Goal: Task Accomplishment & Management: Use online tool/utility

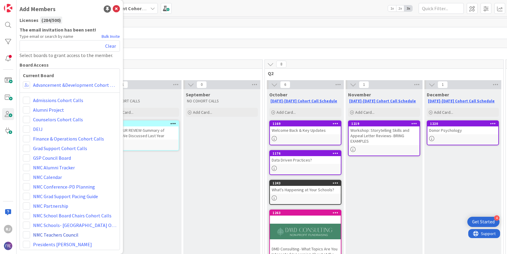
click at [61, 236] on link "NMC Teachers Council" at bounding box center [55, 235] width 45 height 7
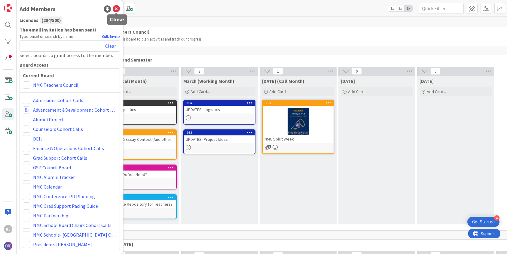
click at [115, 10] on icon at bounding box center [116, 8] width 7 height 7
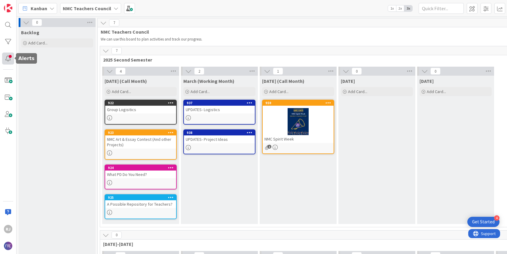
click at [8, 57] on div at bounding box center [8, 59] width 12 height 12
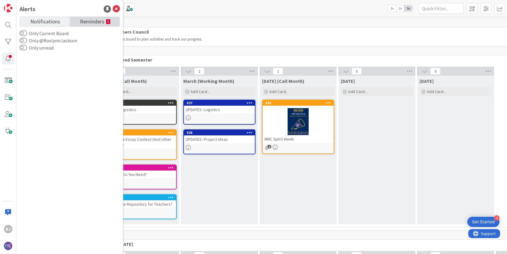
click at [93, 20] on span "Reminders" at bounding box center [92, 21] width 24 height 8
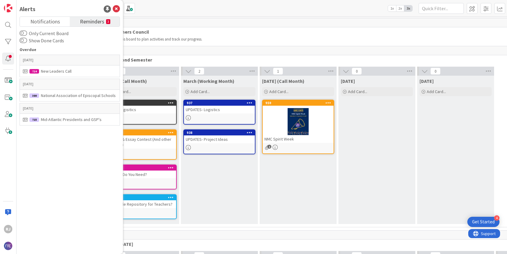
click at [143, 8] on div "Kanban NMC Teachers Council 1x 2x 3x" at bounding box center [262, 8] width 491 height 17
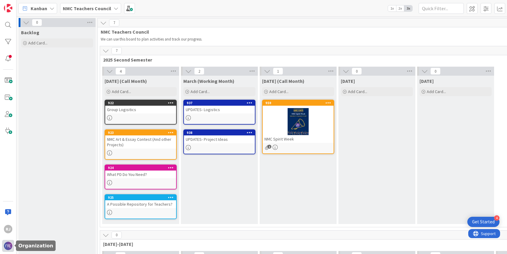
click at [7, 242] on img at bounding box center [8, 246] width 8 height 8
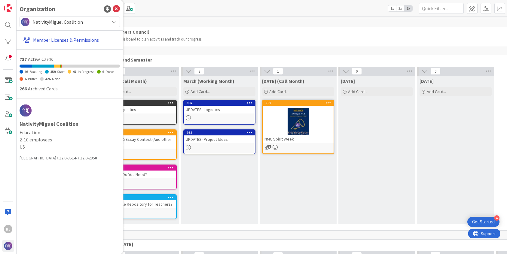
click at [84, 41] on link "Member Licenses & Permissions" at bounding box center [70, 40] width 99 height 11
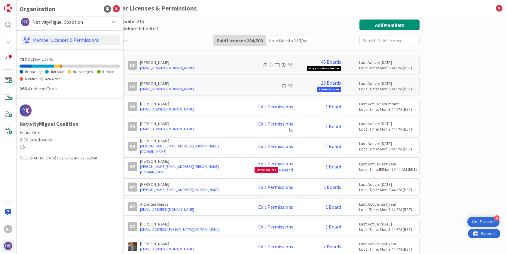
click at [378, 42] on input "text" at bounding box center [390, 40] width 60 height 11
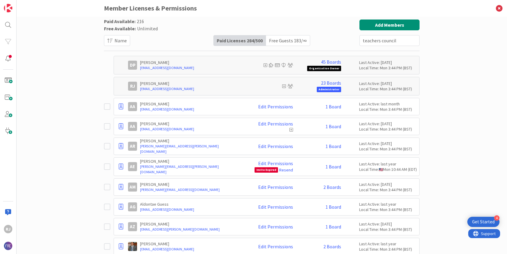
type input "teachers council"
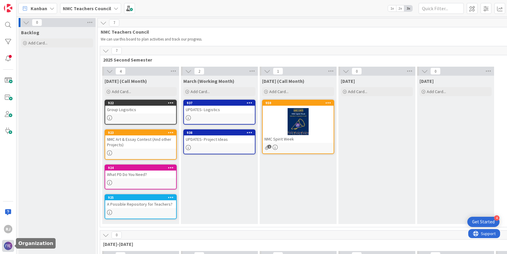
click at [8, 246] on img at bounding box center [8, 246] width 8 height 8
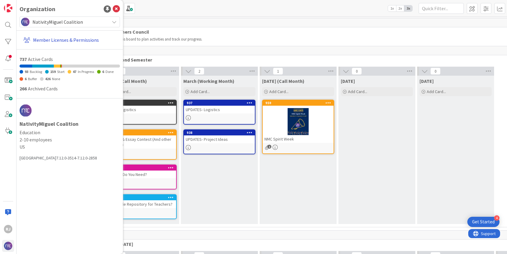
click at [76, 38] on link "Member Licenses & Permissions" at bounding box center [70, 40] width 99 height 11
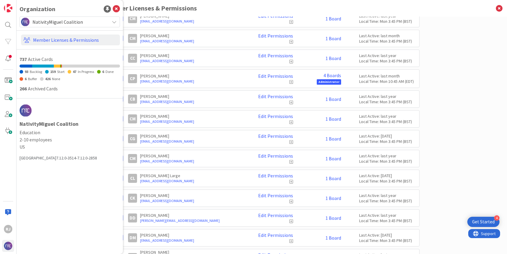
scroll to position [880, 0]
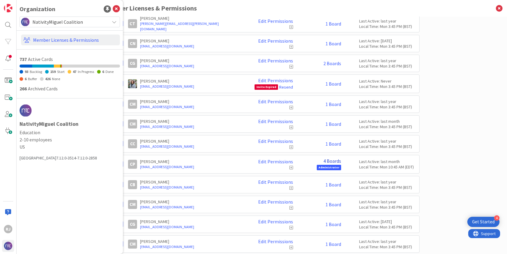
click at [331, 162] on link "4 Boards" at bounding box center [333, 161] width 18 height 5
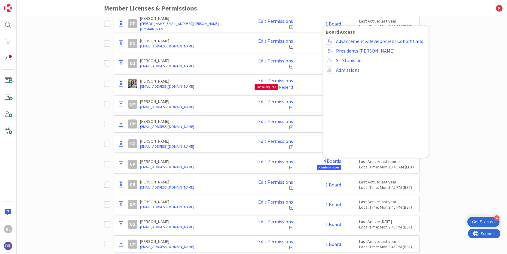
click at [446, 165] on div "Paid Available: 216 Free Available: Unlimited Name Paid Licenses 284 / 500 Free…" at bounding box center [262, 136] width 491 height 238
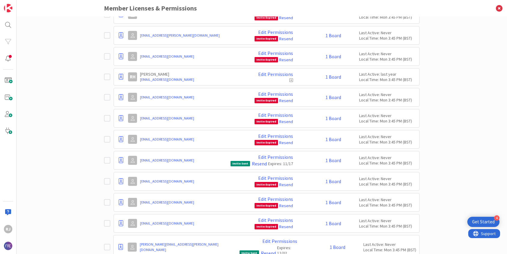
scroll to position [5543, 0]
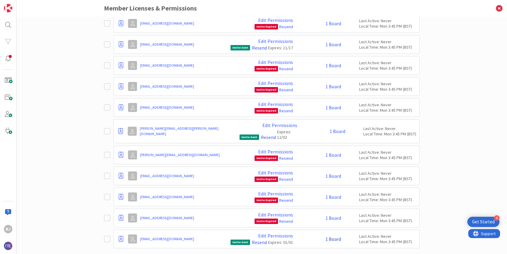
click at [334, 237] on link "1 Board" at bounding box center [334, 239] width 16 height 5
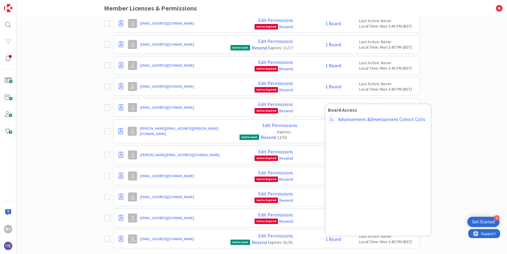
click at [446, 185] on div "Paid Available: 216 Free Available: Unlimited Name Paid Licenses 284 / 500 Free…" at bounding box center [262, 136] width 491 height 238
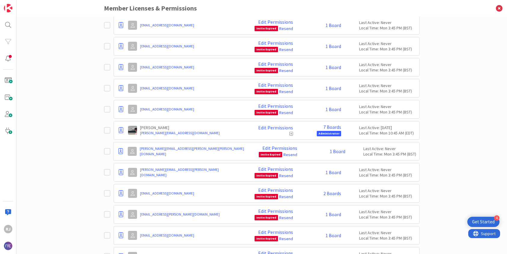
scroll to position [4683, 0]
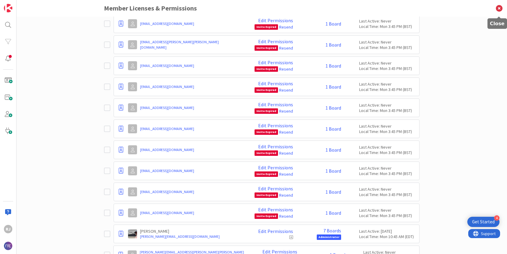
click at [502, 8] on icon at bounding box center [500, 8] width 16 height 17
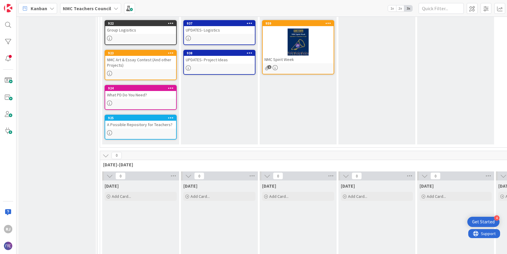
scroll to position [97, 0]
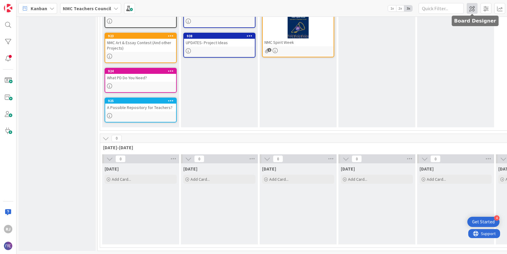
click at [472, 7] on span at bounding box center [472, 8] width 11 height 11
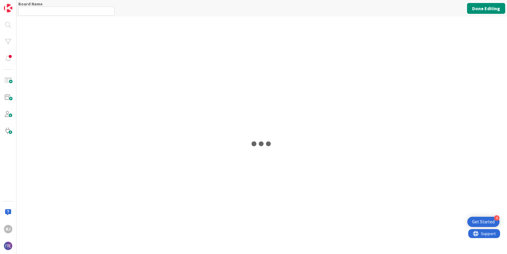
type input "NMC Teachers Council"
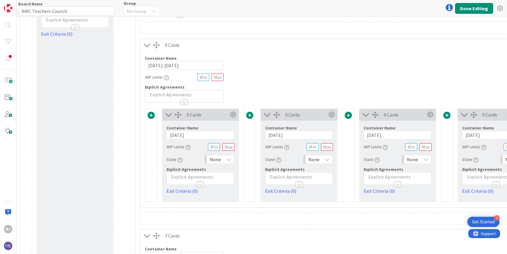
scroll to position [64, 0]
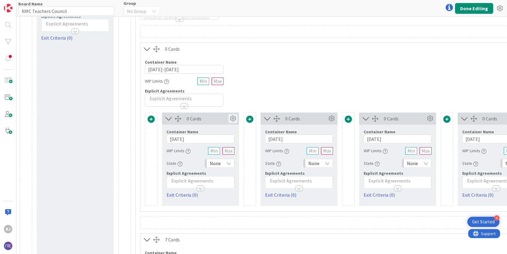
click at [235, 119] on icon at bounding box center [233, 118] width 9 height 9
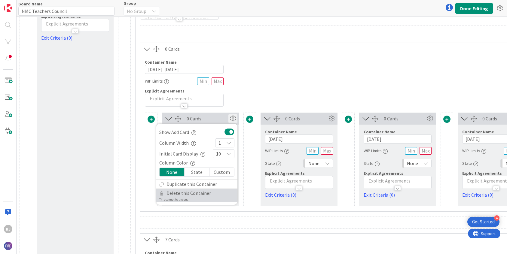
click at [190, 192] on span "Delete this Container" at bounding box center [189, 193] width 45 height 9
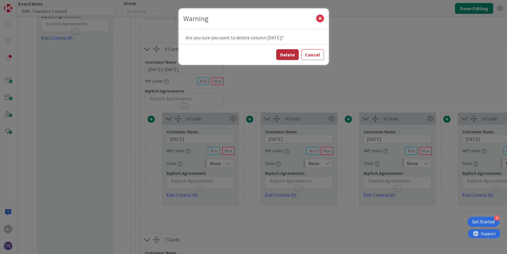
click at [290, 53] on button "Delete" at bounding box center [287, 54] width 23 height 11
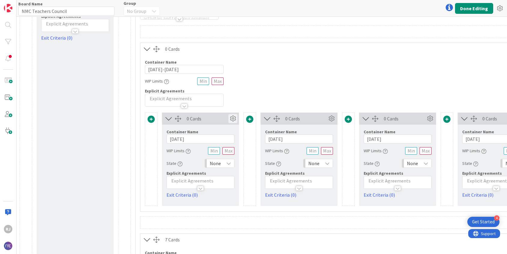
click at [234, 118] on icon at bounding box center [233, 118] width 9 height 9
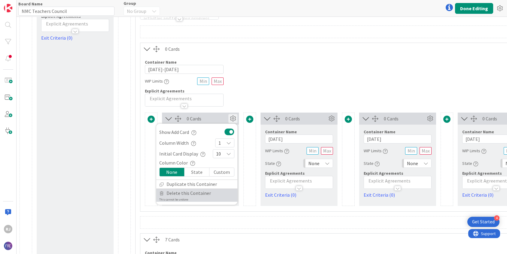
click at [192, 194] on span "Delete this Container" at bounding box center [189, 193] width 45 height 9
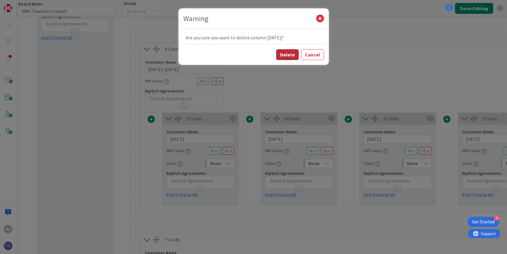
click at [291, 54] on button "Delete" at bounding box center [287, 54] width 23 height 11
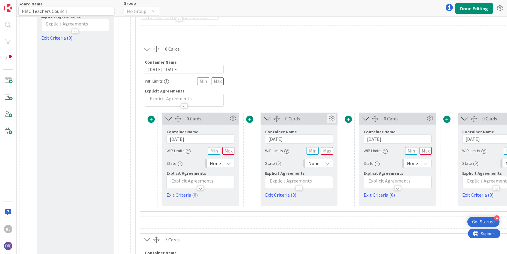
click at [332, 119] on icon at bounding box center [331, 118] width 9 height 9
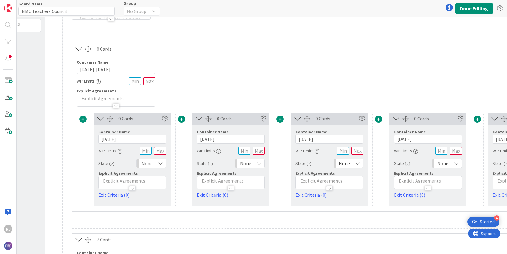
scroll to position [64, 68]
click at [472, 8] on button "Done Editing" at bounding box center [474, 8] width 38 height 11
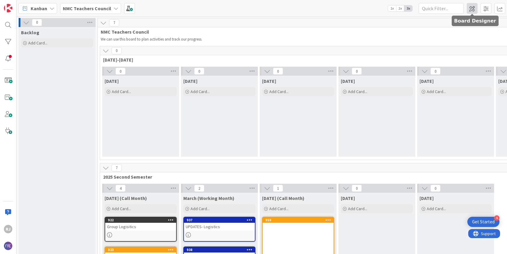
click at [474, 9] on span at bounding box center [472, 8] width 11 height 11
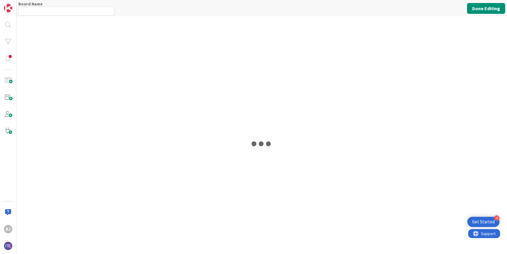
type input "NMC Teachers Council"
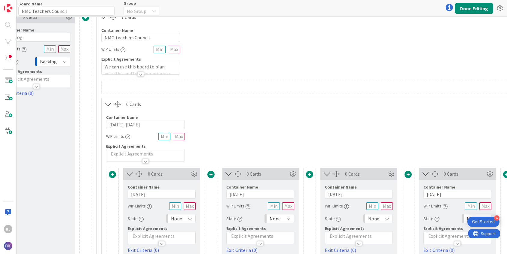
scroll to position [9, 42]
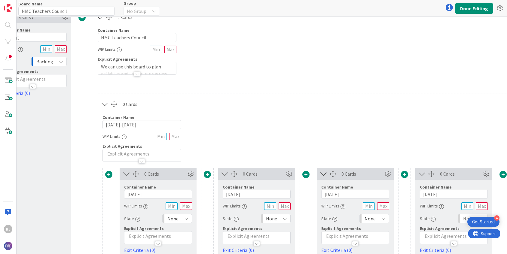
click at [237, 234] on p at bounding box center [256, 236] width 61 height 7
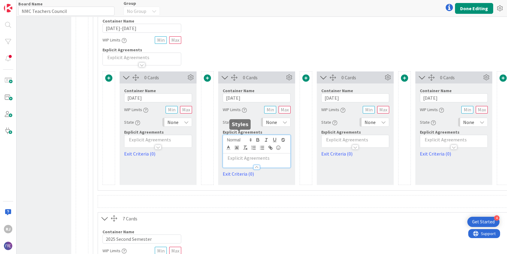
scroll to position [110, 42]
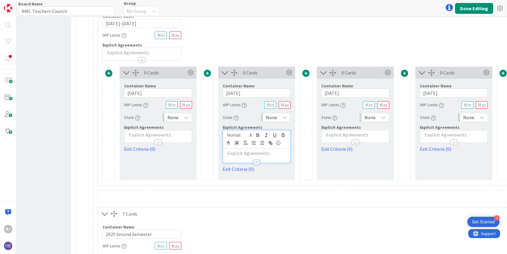
click at [245, 153] on p at bounding box center [256, 153] width 61 height 7
click at [435, 137] on div at bounding box center [454, 140] width 67 height 6
click at [433, 153] on p at bounding box center [454, 153] width 61 height 7
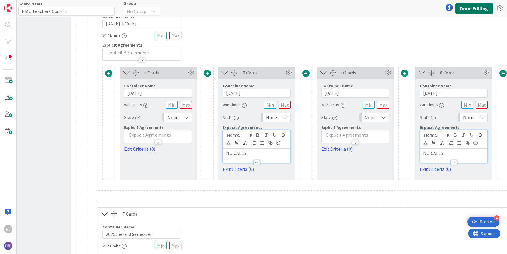
click at [469, 7] on button "Done Editing" at bounding box center [474, 8] width 38 height 11
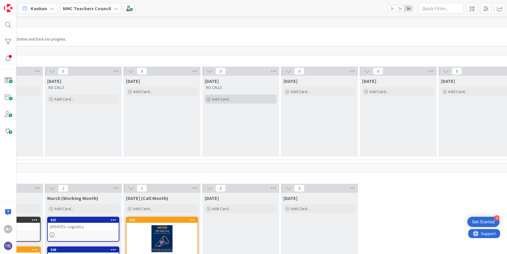
scroll to position [0, 137]
click at [106, 8] on b "NMC Teachers Council" at bounding box center [87, 8] width 48 height 6
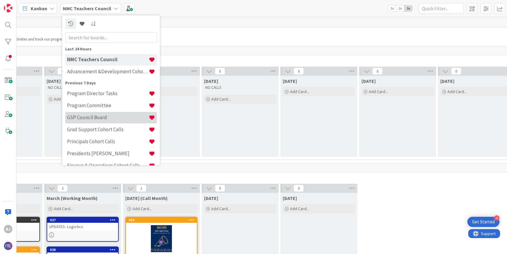
click at [95, 117] on h4 "GSP Council Board" at bounding box center [108, 118] width 82 height 6
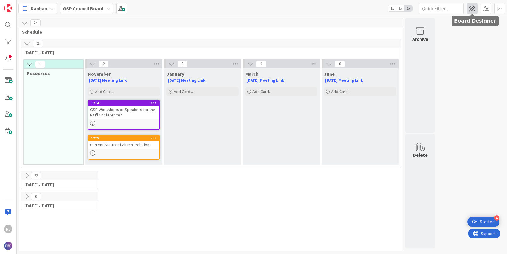
click at [473, 8] on span at bounding box center [472, 8] width 11 height 11
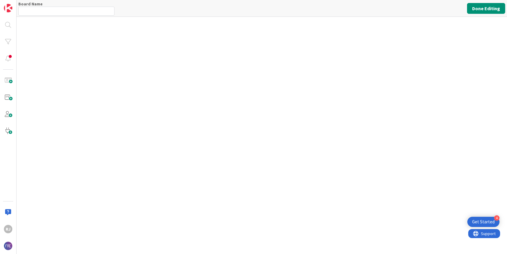
type input "GSP Council Board"
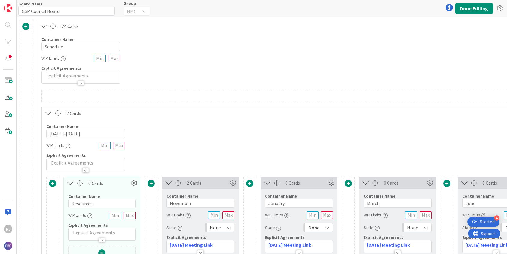
scroll to position [72, 0]
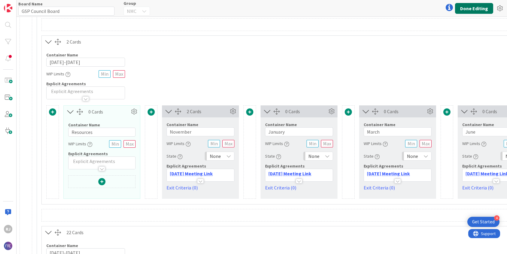
click at [473, 7] on button "Done Editing" at bounding box center [474, 8] width 38 height 11
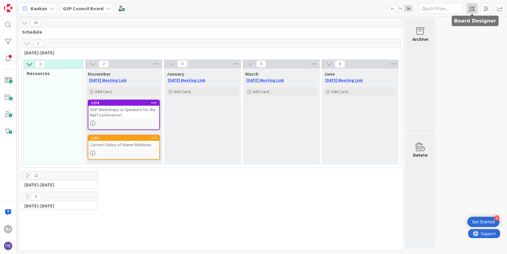
click at [472, 6] on span at bounding box center [472, 8] width 11 height 11
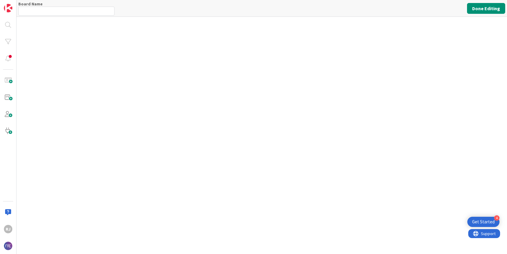
type input "GSP Council Board"
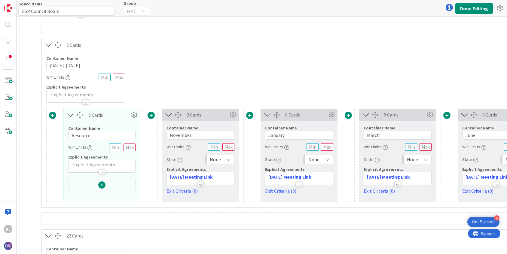
scroll to position [85, 0]
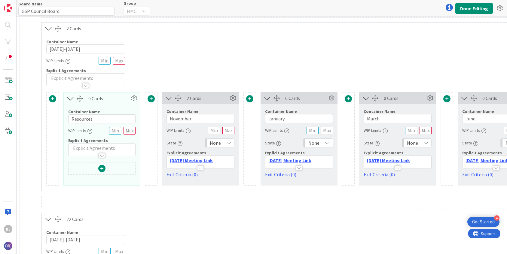
click at [251, 101] on span at bounding box center [249, 98] width 7 height 7
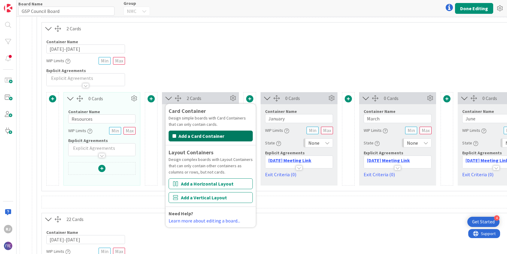
click at [215, 137] on button "Add a Card Container" at bounding box center [211, 136] width 84 height 11
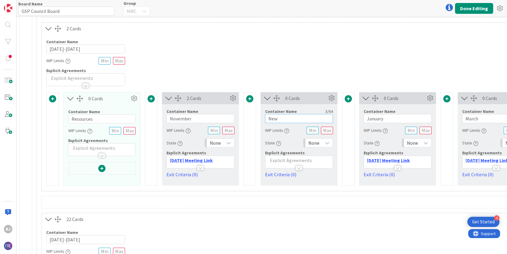
click at [287, 119] on input "New" at bounding box center [299, 118] width 68 height 9
drag, startPoint x: 287, startPoint y: 119, endPoint x: 268, endPoint y: 119, distance: 18.7
click at [268, 119] on input "New" at bounding box center [299, 118] width 68 height 9
type input "D"
type input "December"
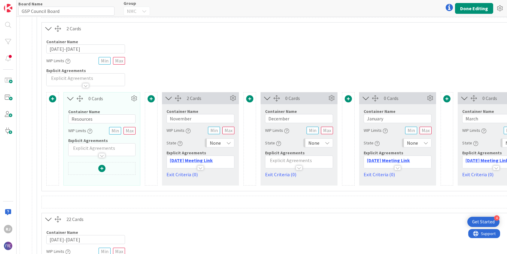
click at [287, 159] on p at bounding box center [299, 160] width 61 height 7
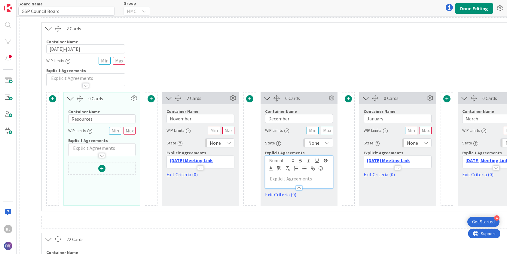
click at [275, 179] on p at bounding box center [299, 179] width 61 height 7
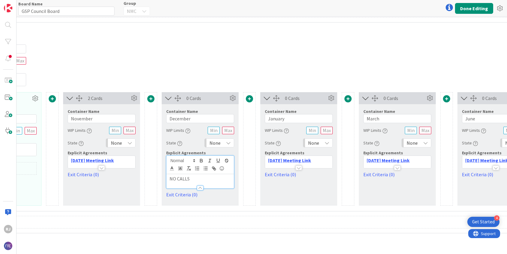
click at [348, 99] on span at bounding box center [348, 98] width 7 height 7
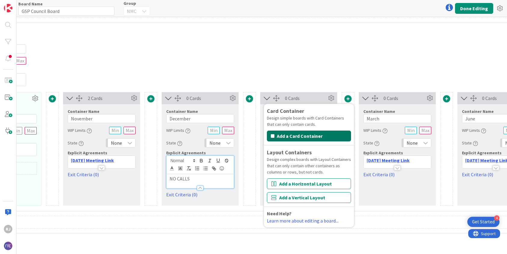
click at [317, 135] on button "Add a Card Container" at bounding box center [309, 136] width 84 height 11
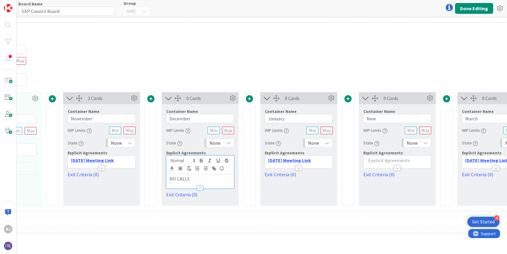
click at [387, 160] on p at bounding box center [397, 160] width 61 height 7
click at [379, 178] on p at bounding box center [397, 179] width 61 height 7
click at [444, 177] on div at bounding box center [447, 149] width 13 height 114
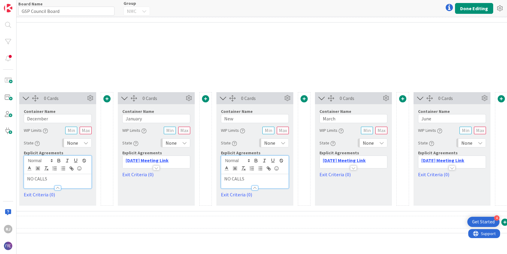
scroll to position [85, 275]
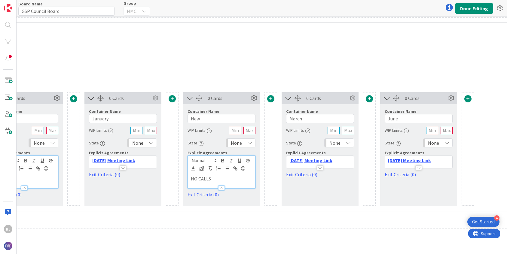
click at [371, 100] on span at bounding box center [369, 98] width 7 height 7
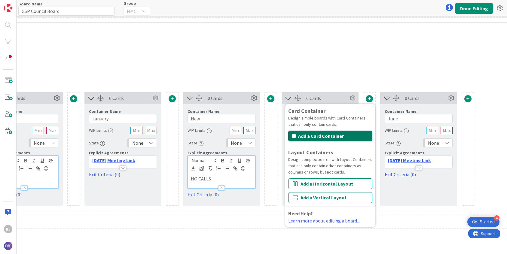
click at [337, 134] on button "Add a Card Container" at bounding box center [330, 136] width 84 height 11
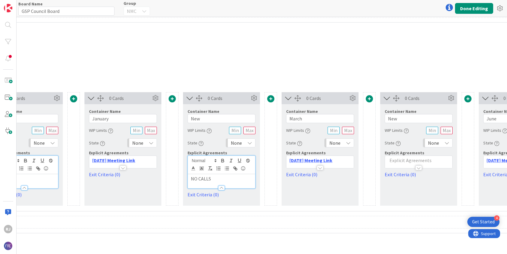
click at [402, 163] on div at bounding box center [418, 165] width 67 height 6
click at [403, 180] on p at bounding box center [418, 179] width 61 height 7
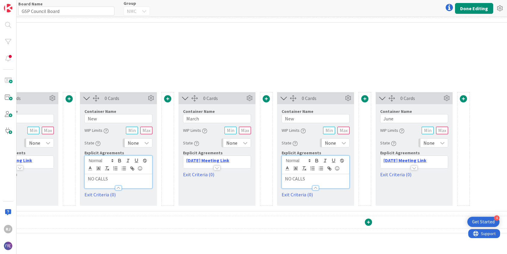
scroll to position [85, 386]
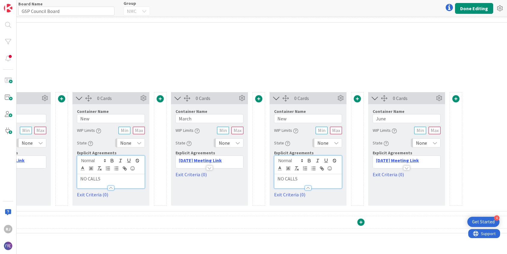
click at [458, 100] on span at bounding box center [456, 98] width 7 height 7
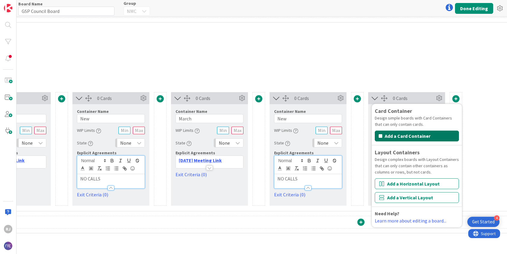
click at [427, 134] on button "Add a Card Container" at bounding box center [417, 136] width 84 height 11
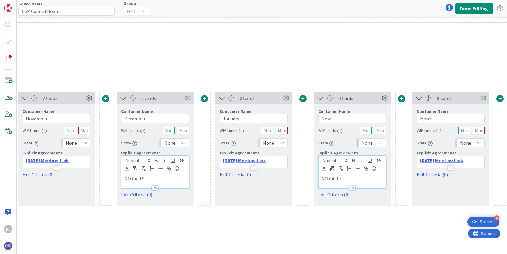
scroll to position [85, 144]
click at [343, 118] on input "New" at bounding box center [352, 118] width 68 height 9
type input "F"
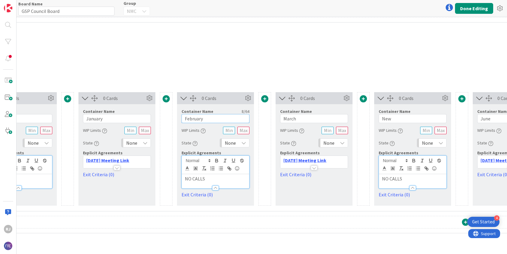
scroll to position [85, 300]
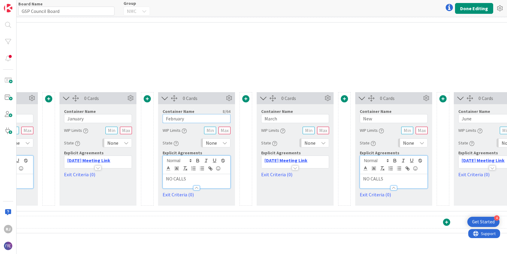
type input "February"
click at [388, 120] on input "New" at bounding box center [394, 118] width 68 height 9
type input "N"
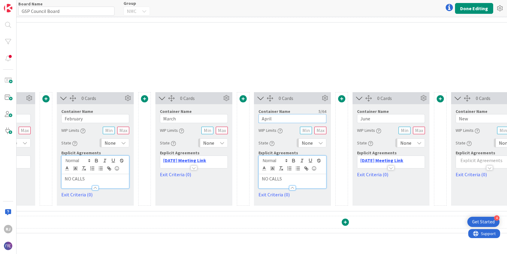
scroll to position [85, 445]
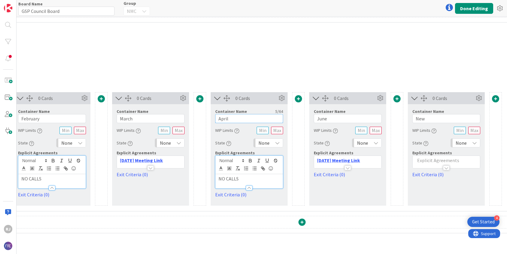
type input "April"
click at [430, 119] on input "New" at bounding box center [447, 118] width 68 height 9
type input "July"
click at [468, 6] on button "Done Editing" at bounding box center [474, 8] width 38 height 11
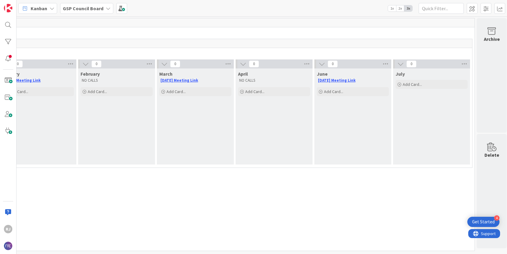
scroll to position [0, 245]
click at [473, 10] on span at bounding box center [472, 8] width 11 height 11
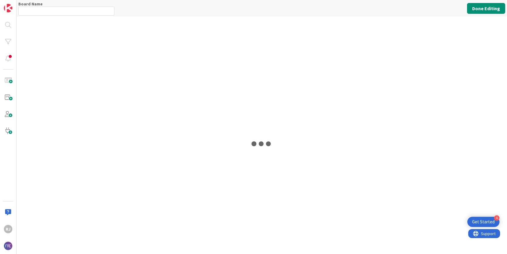
type input "GSP Council Board"
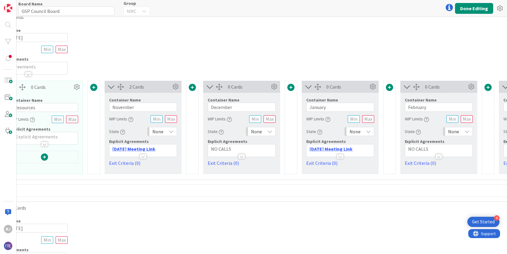
scroll to position [96, 64]
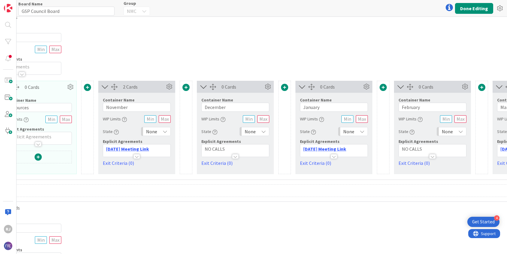
click at [247, 149] on p "NO CALLS" at bounding box center [235, 149] width 61 height 7
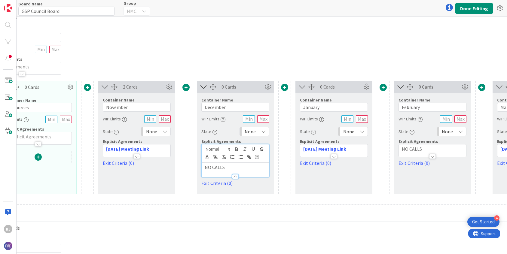
click at [228, 165] on p "NO CALLS" at bounding box center [235, 167] width 61 height 7
drag, startPoint x: 260, startPoint y: 167, endPoint x: 227, endPoint y: 167, distance: 32.2
click at [227, 167] on p "NO CALLS- Working Month" at bounding box center [235, 167] width 61 height 7
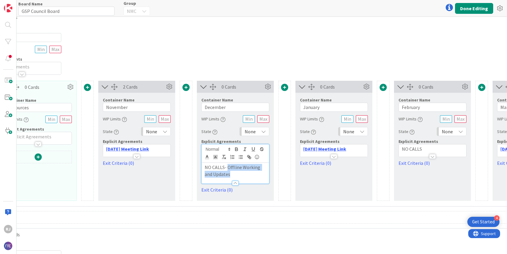
drag, startPoint x: 228, startPoint y: 166, endPoint x: 234, endPoint y: 174, distance: 10.7
click at [234, 174] on p "NO CALLS- Offline Working and Updates" at bounding box center [235, 171] width 61 height 14
copy p "Offline Working and Updates"
click at [267, 191] on link "Exit Criteria (0)" at bounding box center [236, 189] width 68 height 7
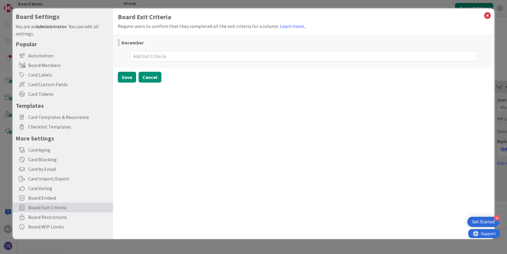
click at [148, 76] on button "Cancel" at bounding box center [150, 77] width 23 height 11
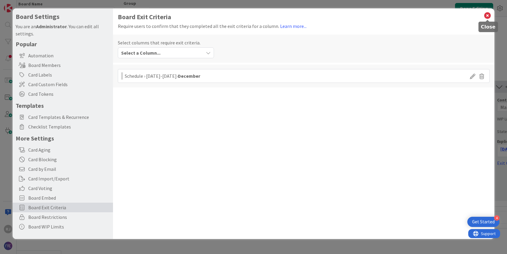
click at [489, 15] on icon at bounding box center [488, 15] width 8 height 8
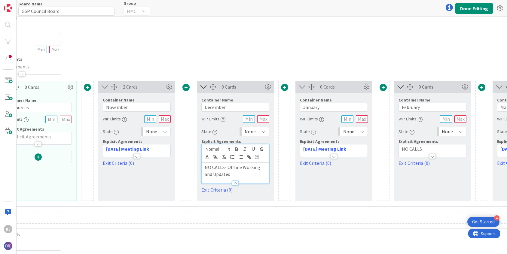
click at [437, 149] on p "NO CALLS" at bounding box center [432, 149] width 61 height 7
click at [427, 167] on p "NO CALLS" at bounding box center [432, 167] width 61 height 7
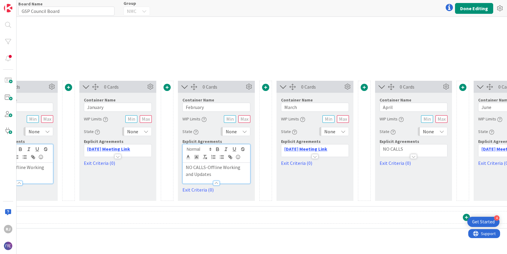
scroll to position [96, 335]
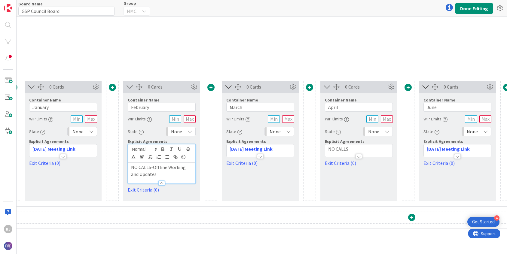
click at [373, 146] on p "NO CALLS" at bounding box center [358, 149] width 61 height 7
click at [352, 167] on p "NO CALLS" at bounding box center [358, 167] width 61 height 7
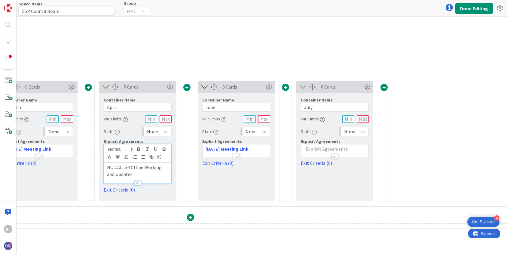
scroll to position [96, 581]
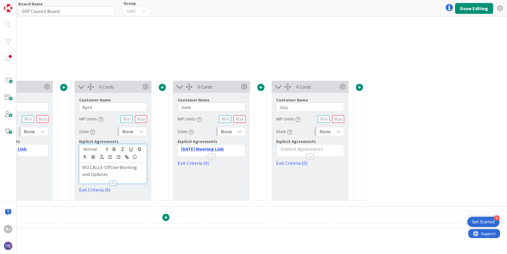
click at [319, 150] on p at bounding box center [310, 149] width 61 height 7
click at [291, 167] on p at bounding box center [310, 167] width 61 height 7
click at [280, 167] on p "Offline Working and Updates" at bounding box center [310, 167] width 61 height 7
click at [315, 157] on line "button" at bounding box center [316, 157] width 3 height 0
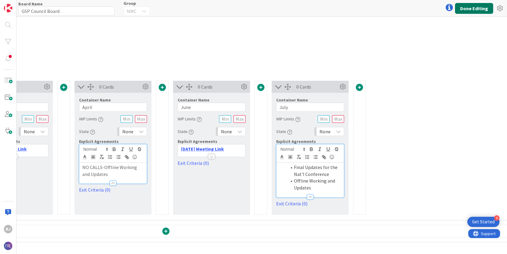
click at [471, 5] on button "Done Editing" at bounding box center [474, 8] width 38 height 11
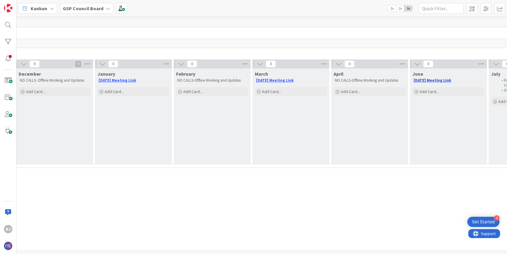
scroll to position [0, 171]
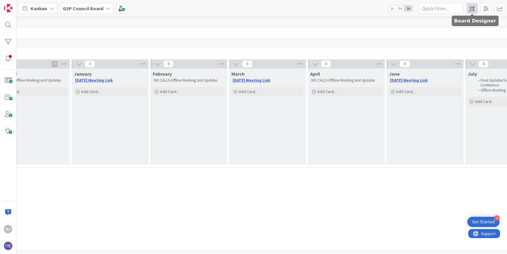
click at [472, 7] on span at bounding box center [472, 8] width 11 height 11
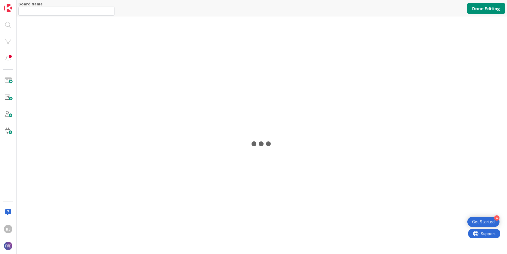
type input "GSP Council Board"
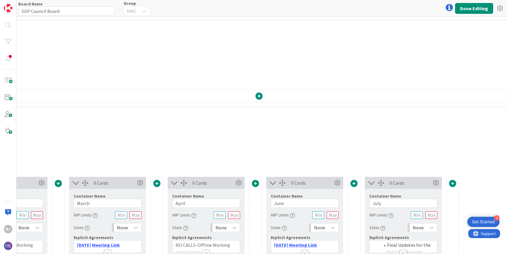
scroll to position [65, 488]
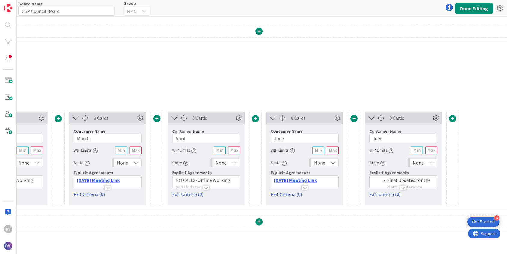
click at [415, 180] on li "Final Updates for the Nat'l Conference" at bounding box center [407, 184] width 54 height 14
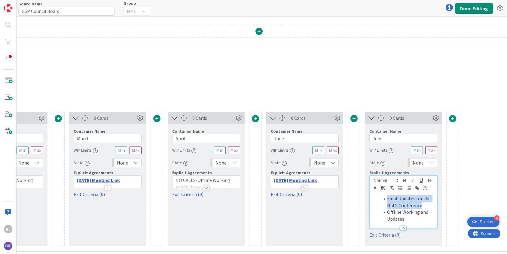
drag, startPoint x: 422, startPoint y: 205, endPoint x: 387, endPoint y: 200, distance: 35.9
click at [387, 200] on li "Final Updates for the Nat'l Conference" at bounding box center [407, 203] width 54 height 14
click at [405, 181] on icon "button" at bounding box center [405, 182] width 2 height 2
click at [375, 190] on icon at bounding box center [375, 188] width 5 height 5
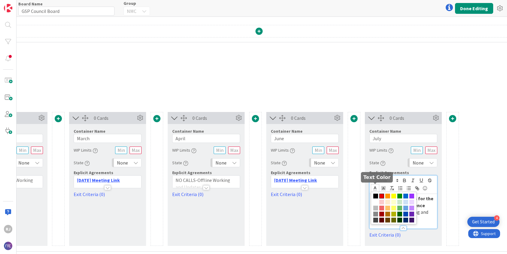
click at [381, 196] on span at bounding box center [382, 196] width 5 height 5
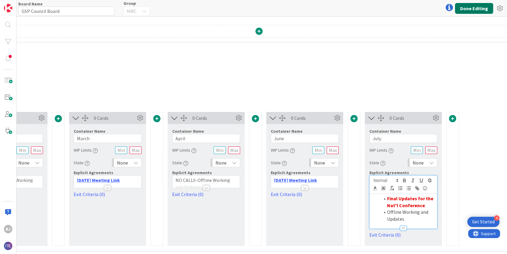
click at [478, 4] on button "Done Editing" at bounding box center [474, 8] width 38 height 11
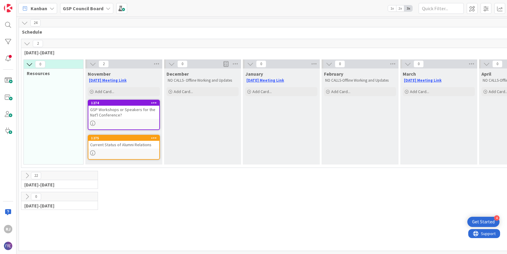
click at [88, 10] on b "GSP Council Board" at bounding box center [83, 8] width 41 height 6
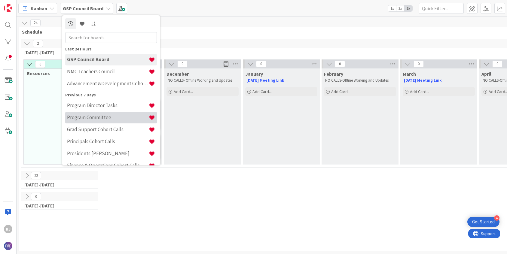
click at [92, 115] on h4 "Program Committee" at bounding box center [108, 118] width 82 height 6
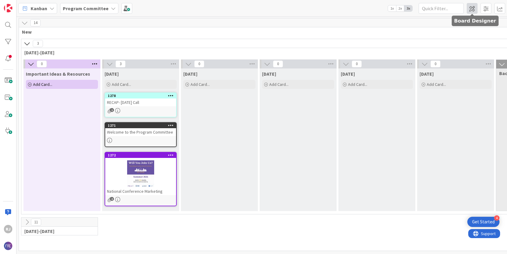
click at [473, 7] on span at bounding box center [472, 8] width 11 height 11
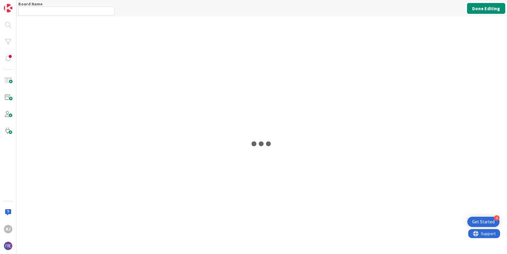
type input "Program Committee"
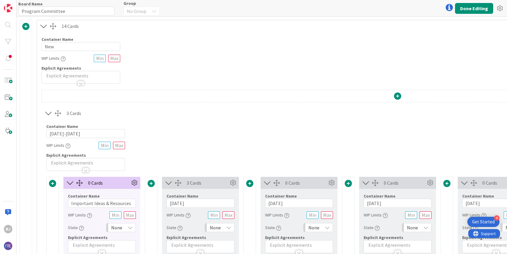
click at [251, 183] on span at bounding box center [249, 183] width 7 height 7
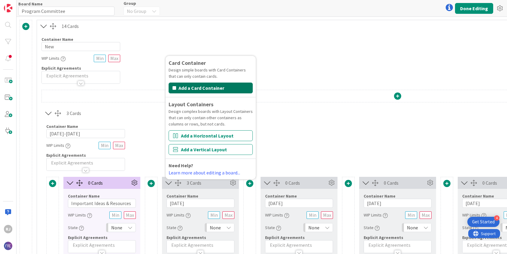
click at [219, 87] on button "Add a Card Container" at bounding box center [211, 88] width 84 height 11
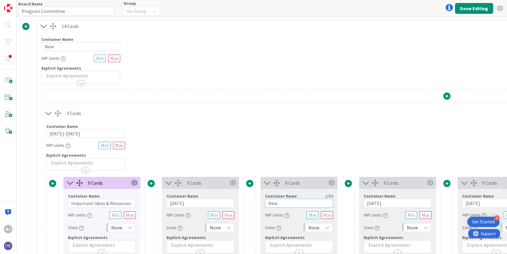
click at [280, 205] on input "New" at bounding box center [299, 203] width 68 height 9
type input "N"
type input "M"
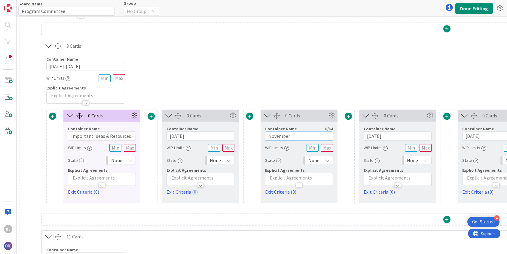
type input "November"
click at [275, 178] on p at bounding box center [299, 178] width 61 height 7
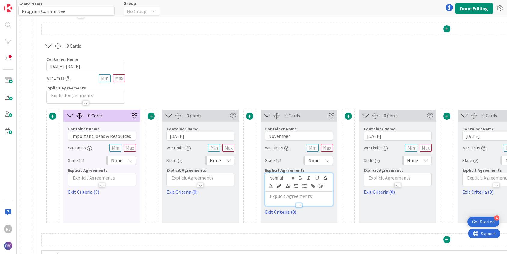
click at [278, 195] on p at bounding box center [299, 196] width 61 height 7
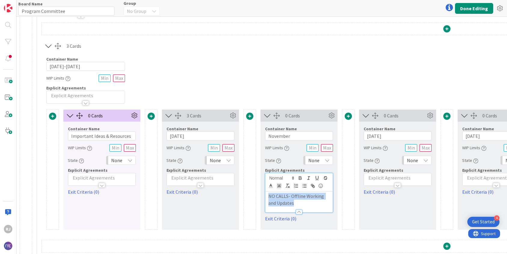
drag, startPoint x: 297, startPoint y: 203, endPoint x: 268, endPoint y: 199, distance: 30.2
click at [268, 199] on div "NO CALLS- Offline Working and Updates" at bounding box center [299, 202] width 67 height 21
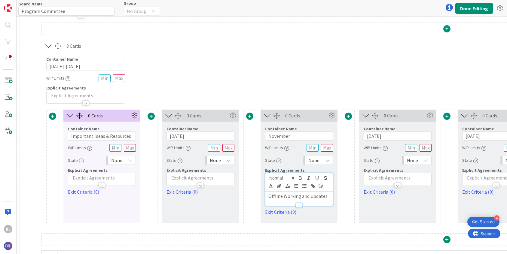
click at [269, 196] on p "Offline Working and Updates" at bounding box center [299, 196] width 61 height 7
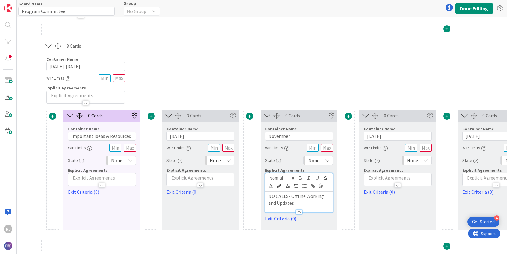
click at [280, 200] on p "NO CALLS- Offline Working and Updates" at bounding box center [299, 200] width 61 height 14
copy p "NO CALLS- Offline Working and Updates"
click at [319, 199] on p "NO CALLS- Offline Working and Updates" at bounding box center [299, 200] width 61 height 14
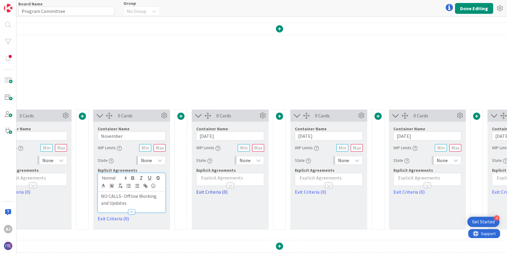
scroll to position [67, 177]
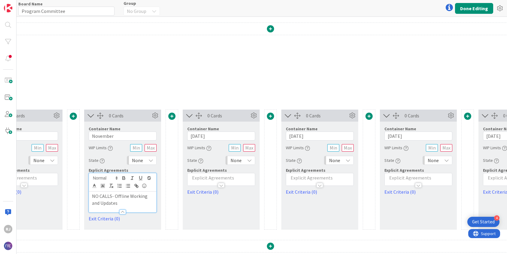
click at [272, 115] on span at bounding box center [270, 116] width 7 height 7
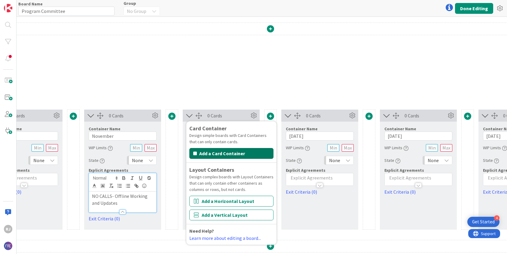
click at [252, 153] on button "Add a Card Container" at bounding box center [232, 153] width 84 height 11
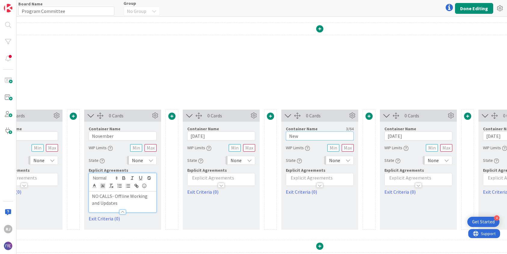
click at [312, 137] on input "New" at bounding box center [320, 136] width 68 height 9
type input "N"
type input "J"
type input "January"
click at [468, 38] on div "3 Cards Container Name 9 / 64 2025-2026 WIP Limits Explicit Agreements 0 Cards …" at bounding box center [320, 233] width 910 height 421
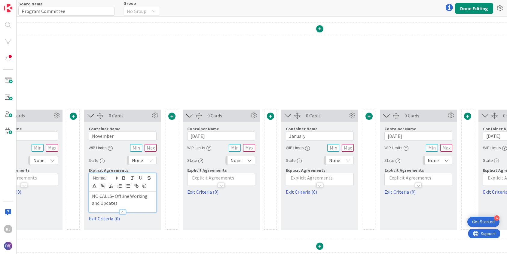
click at [309, 180] on div at bounding box center [319, 183] width 67 height 6
click at [301, 196] on p at bounding box center [319, 196] width 61 height 7
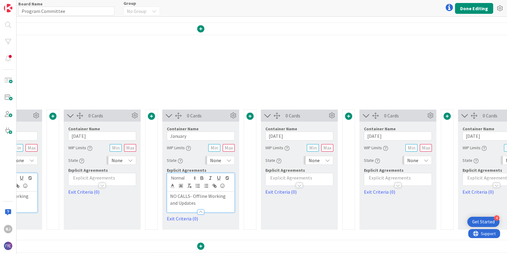
scroll to position [67, 312]
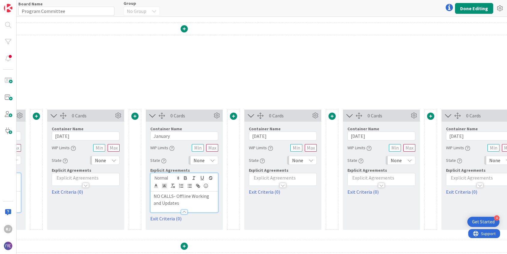
click at [334, 115] on span at bounding box center [332, 116] width 7 height 7
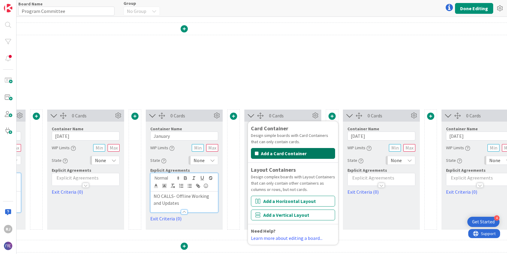
click at [292, 152] on button "Add a Card Container" at bounding box center [293, 153] width 84 height 11
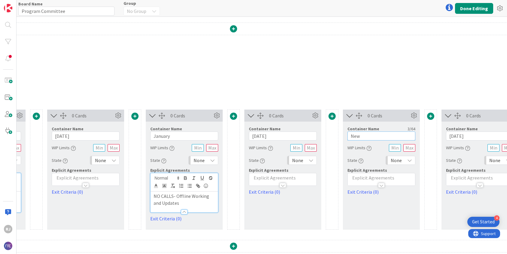
click at [369, 137] on input "New" at bounding box center [382, 136] width 68 height 9
type input "N"
type input "March"
click at [361, 180] on div at bounding box center [381, 183] width 67 height 6
click at [360, 195] on p at bounding box center [381, 196] width 61 height 7
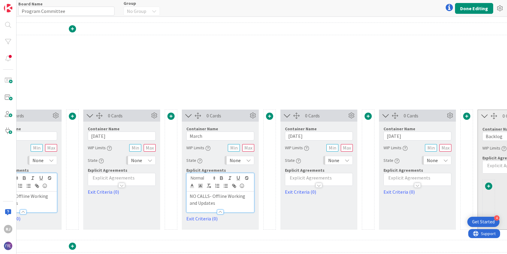
scroll to position [67, 481]
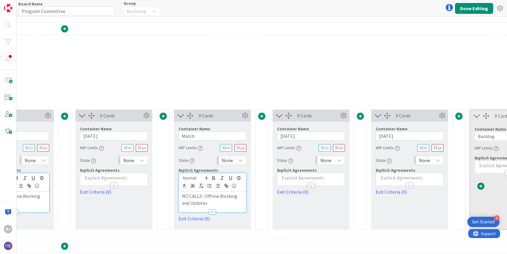
click at [365, 115] on div at bounding box center [361, 117] width 12 height 8
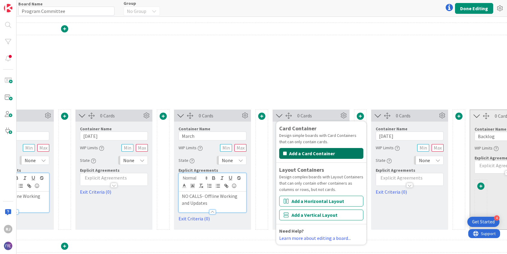
click at [331, 153] on button "Add a Card Container" at bounding box center [321, 153] width 84 height 11
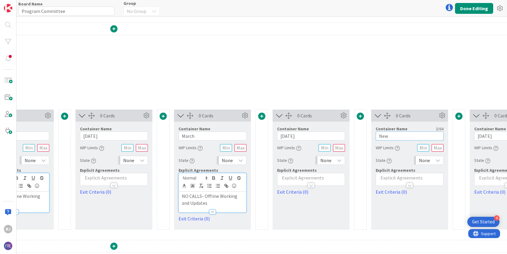
click at [395, 136] on input "New" at bounding box center [410, 136] width 68 height 9
type input "N"
type input "May"
click at [395, 180] on div at bounding box center [409, 183] width 67 height 6
click at [390, 197] on p at bounding box center [409, 196] width 61 height 7
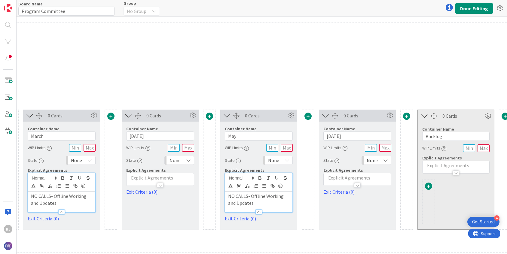
scroll to position [67, 636]
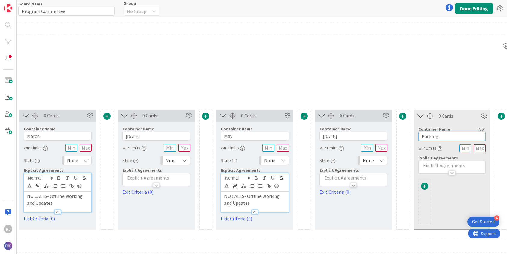
click at [434, 137] on input "Backlog" at bounding box center [452, 136] width 67 height 9
type input "July"
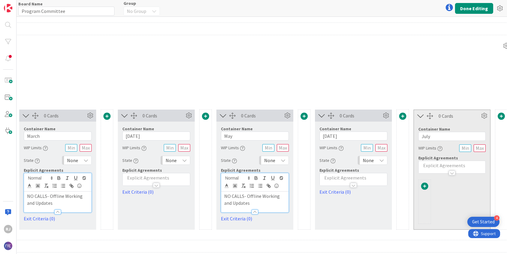
click at [435, 168] on div at bounding box center [452, 170] width 67 height 6
click at [432, 185] on p at bounding box center [452, 184] width 61 height 7
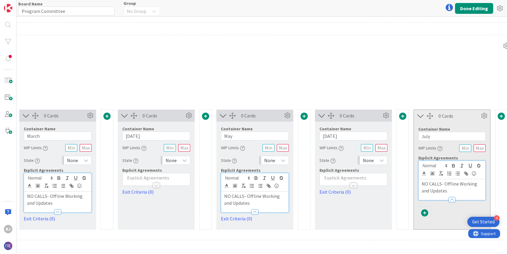
click at [423, 183] on p "NO CALLS- Offline Working and Updates" at bounding box center [452, 188] width 61 height 14
click at [459, 174] on icon "button" at bounding box center [457, 173] width 5 height 5
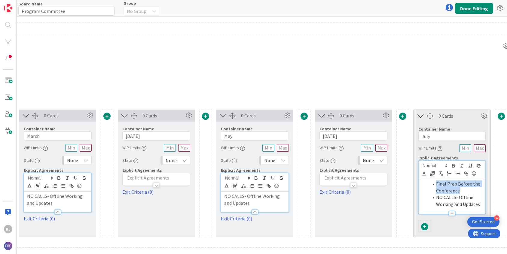
drag, startPoint x: 461, startPoint y: 191, endPoint x: 436, endPoint y: 184, distance: 25.8
click at [436, 184] on li "Final Prep Before the Conference" at bounding box center [456, 188] width 54 height 14
click at [455, 166] on icon "button" at bounding box center [454, 167] width 2 height 2
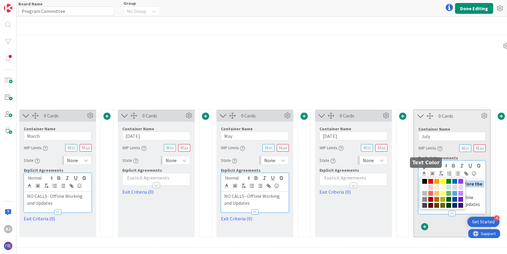
click at [424, 175] on icon at bounding box center [424, 173] width 5 height 5
click at [434, 181] on span at bounding box center [443, 193] width 46 height 32
click at [432, 181] on span at bounding box center [431, 181] width 5 height 5
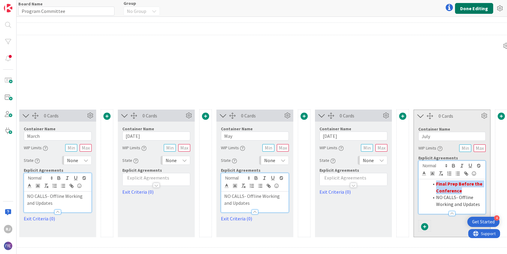
click at [476, 7] on button "Done Editing" at bounding box center [474, 8] width 38 height 11
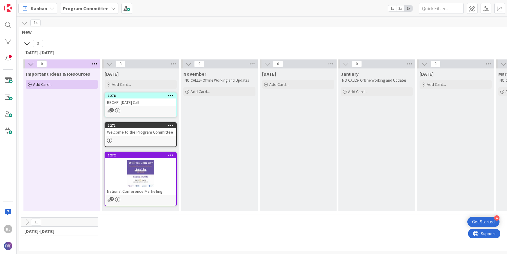
click at [90, 5] on span "Program Committee" at bounding box center [86, 8] width 46 height 7
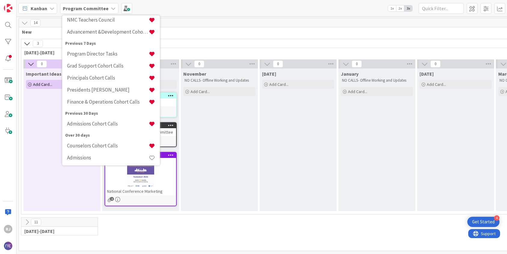
scroll to position [65, 0]
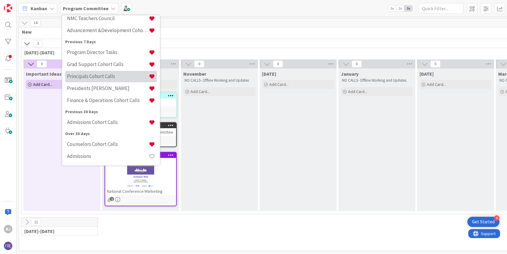
click at [94, 76] on h4 "Principals Cohort Calls" at bounding box center [108, 76] width 82 height 6
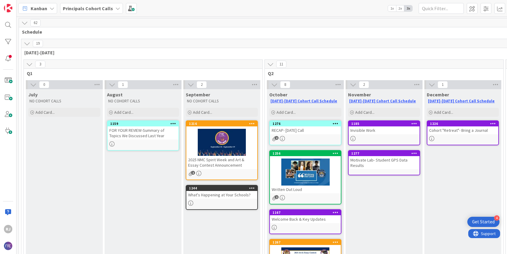
click at [307, 134] on div "RECAP- October 1 Call" at bounding box center [305, 131] width 71 height 8
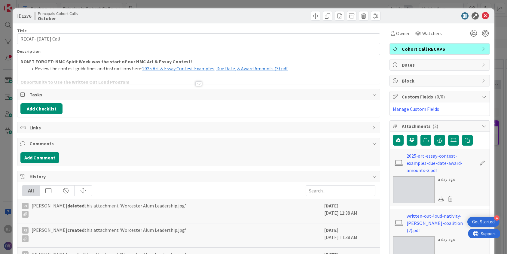
click at [202, 83] on div at bounding box center [198, 76] width 363 height 15
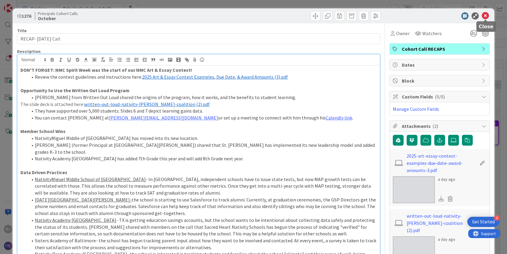
click at [488, 16] on icon at bounding box center [485, 15] width 7 height 7
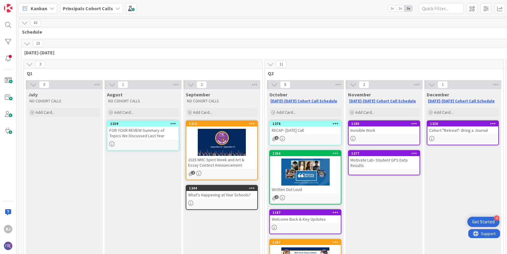
click at [90, 10] on b "Principals Cohort Calls" at bounding box center [88, 8] width 50 height 6
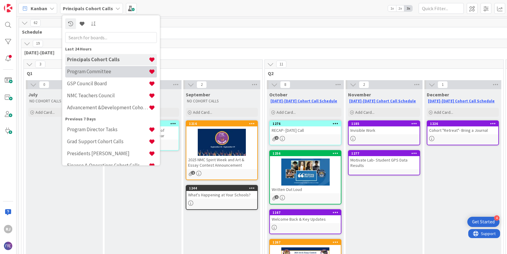
click at [94, 72] on h4 "Program Committee" at bounding box center [108, 72] width 82 height 6
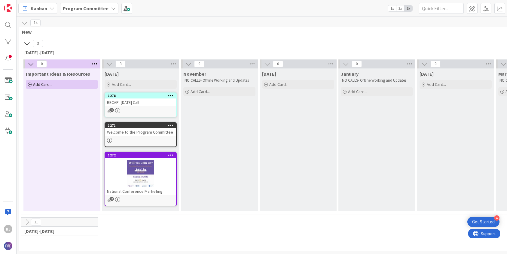
click at [125, 105] on div "RECAP- October 3 Call" at bounding box center [140, 103] width 71 height 8
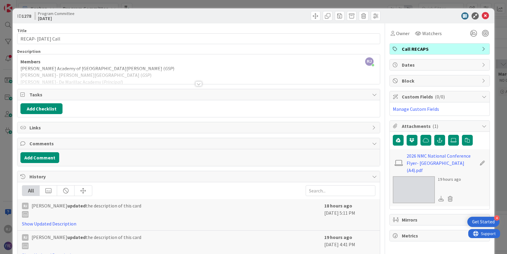
click at [199, 83] on div at bounding box center [199, 84] width 7 height 5
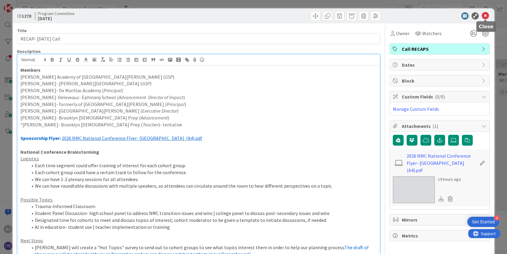
click at [487, 16] on icon at bounding box center [485, 15] width 7 height 7
